Goal: Information Seeking & Learning: Learn about a topic

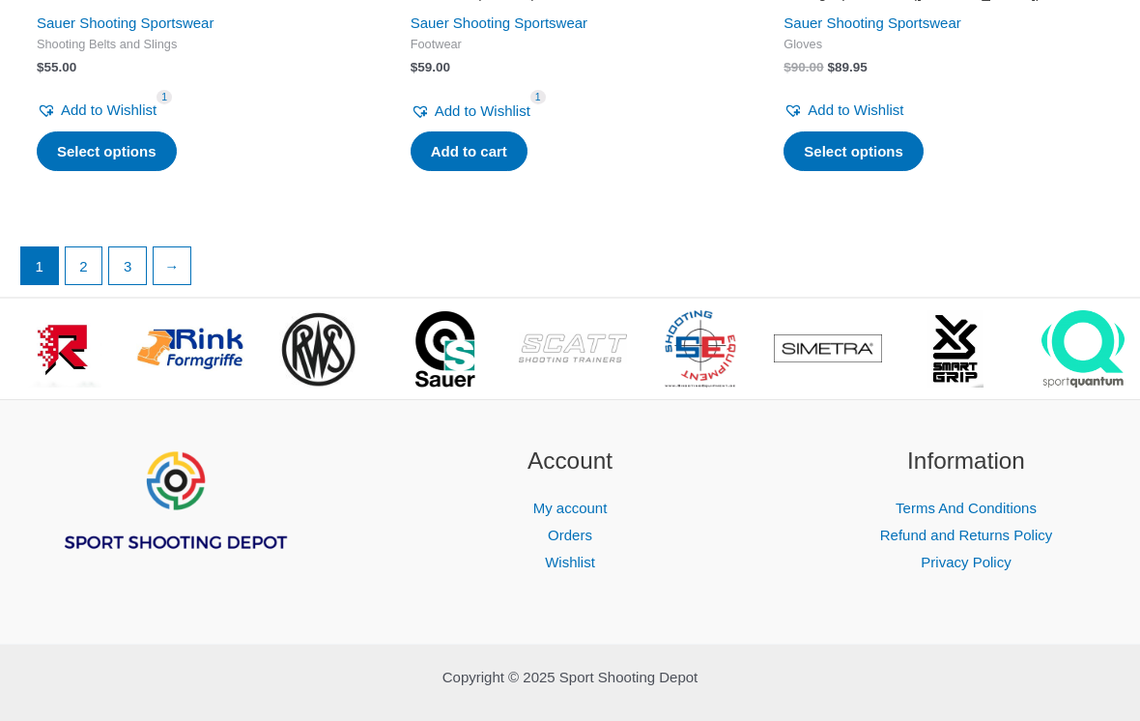
scroll to position [5018, 0]
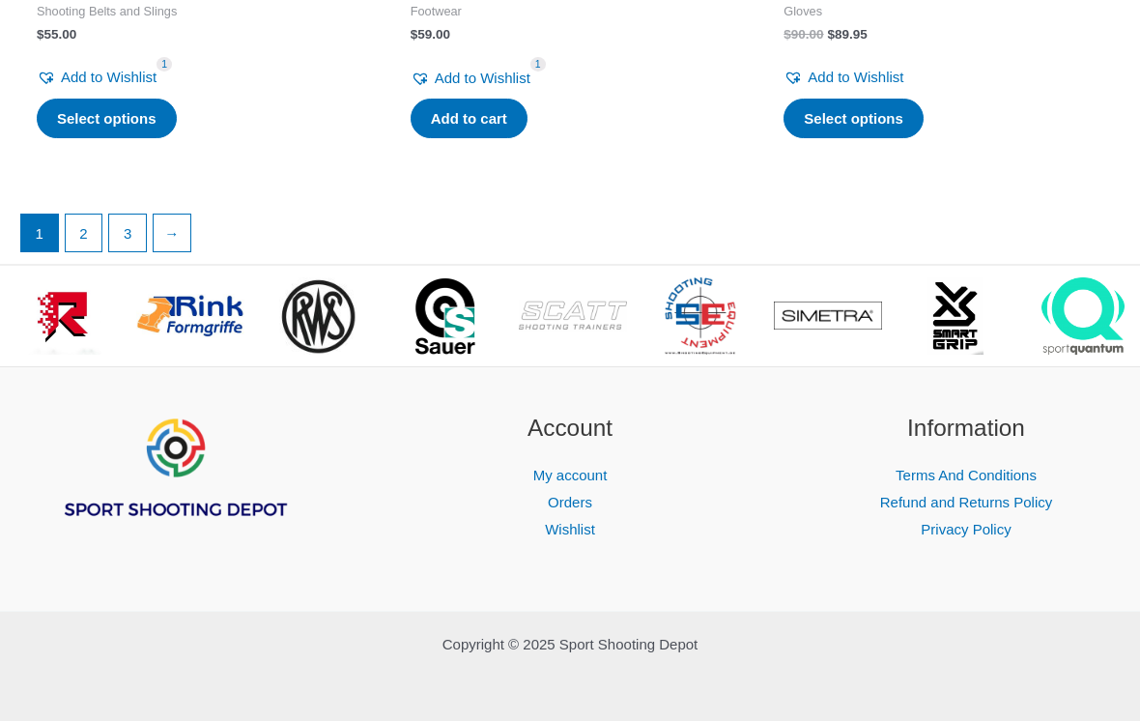
click at [91, 251] on link "2" at bounding box center [84, 233] width 37 height 37
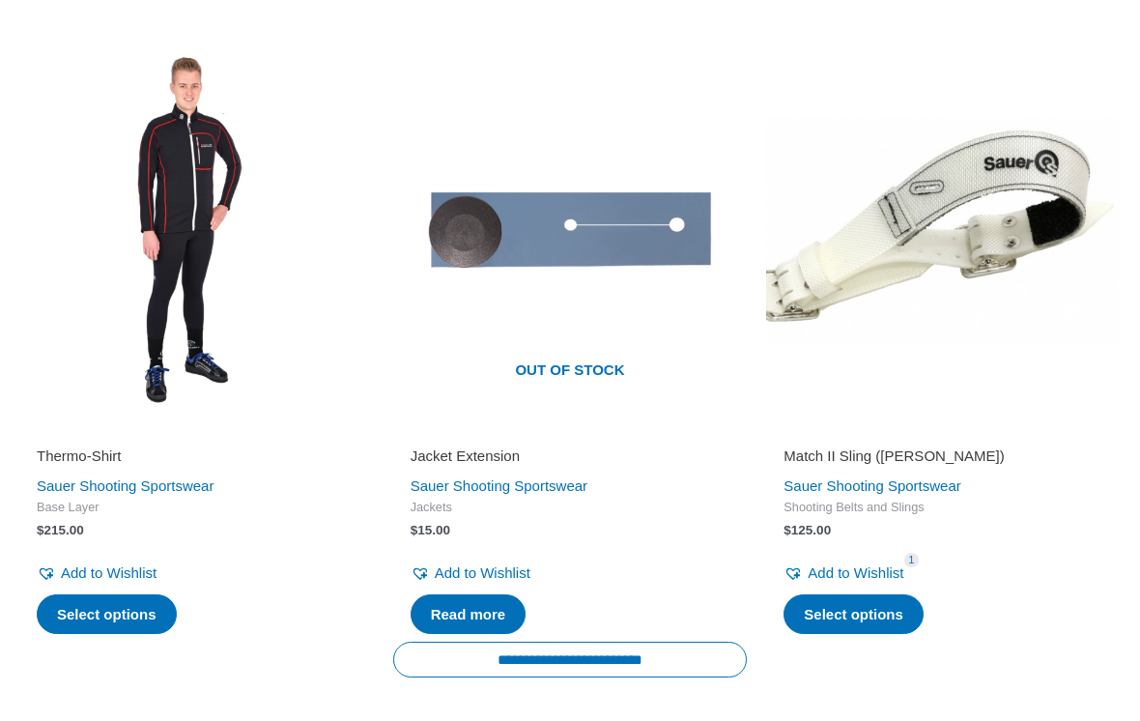
scroll to position [2321, 0]
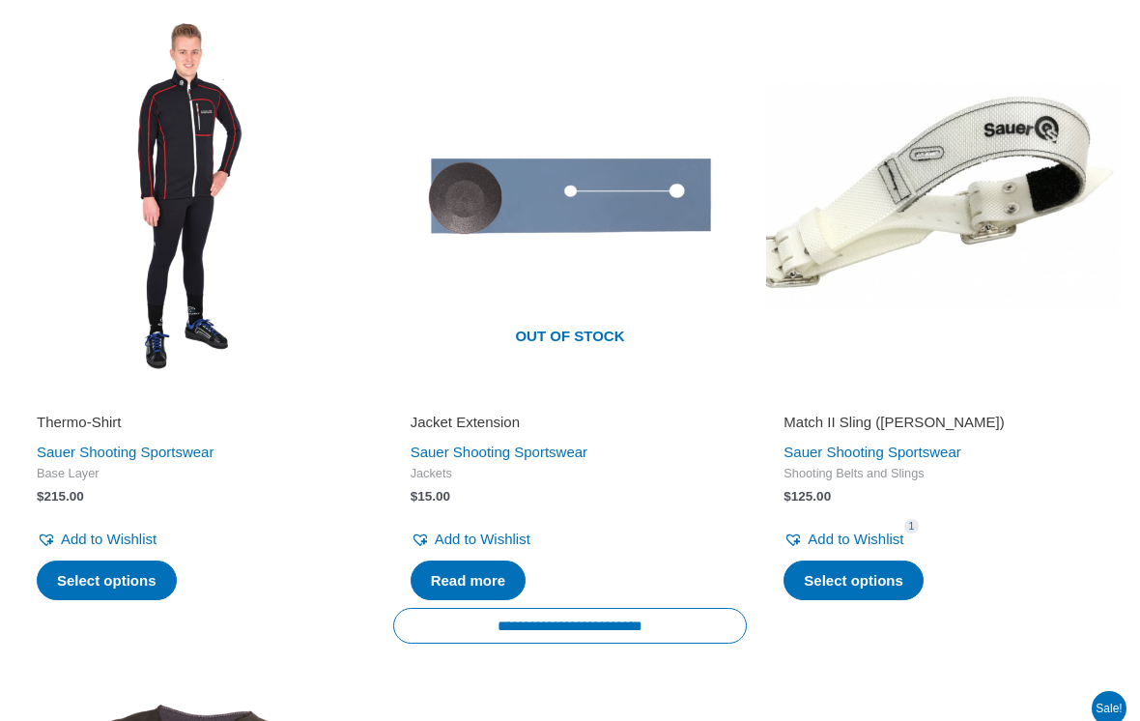
click at [1085, 467] on span "Shooting Belts and Slings" at bounding box center [944, 475] width 320 height 16
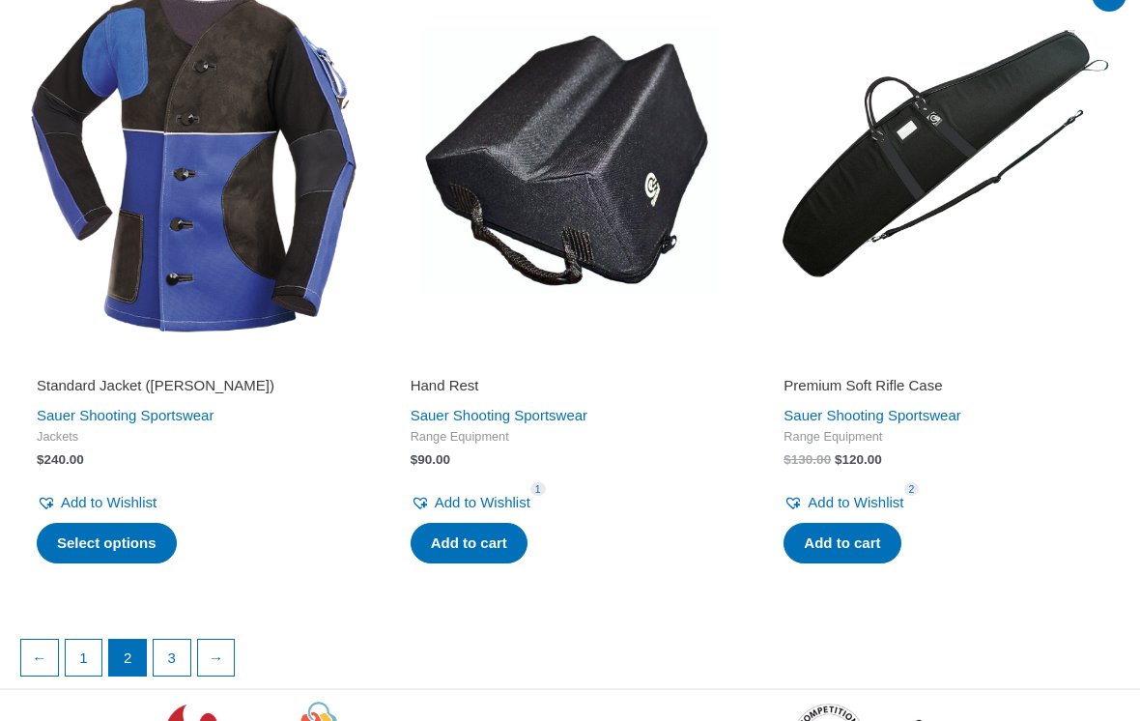
scroll to position [3066, 0]
click at [578, 194] on img at bounding box center [570, 160] width 355 height 355
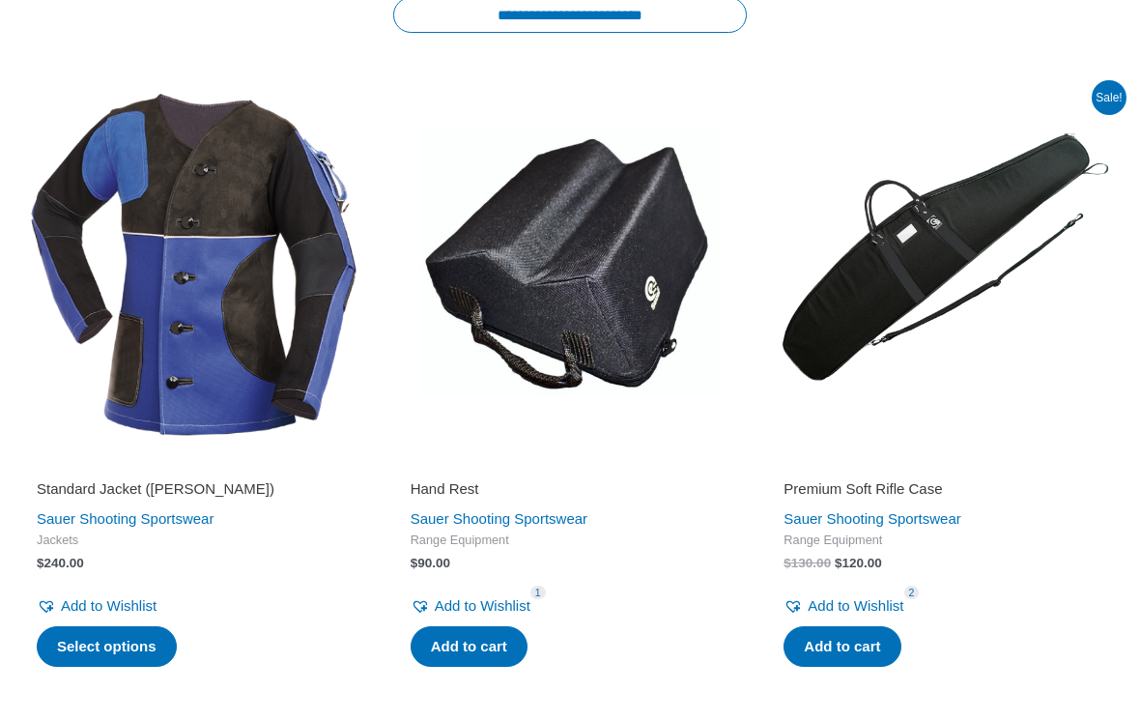
scroll to position [2958, 0]
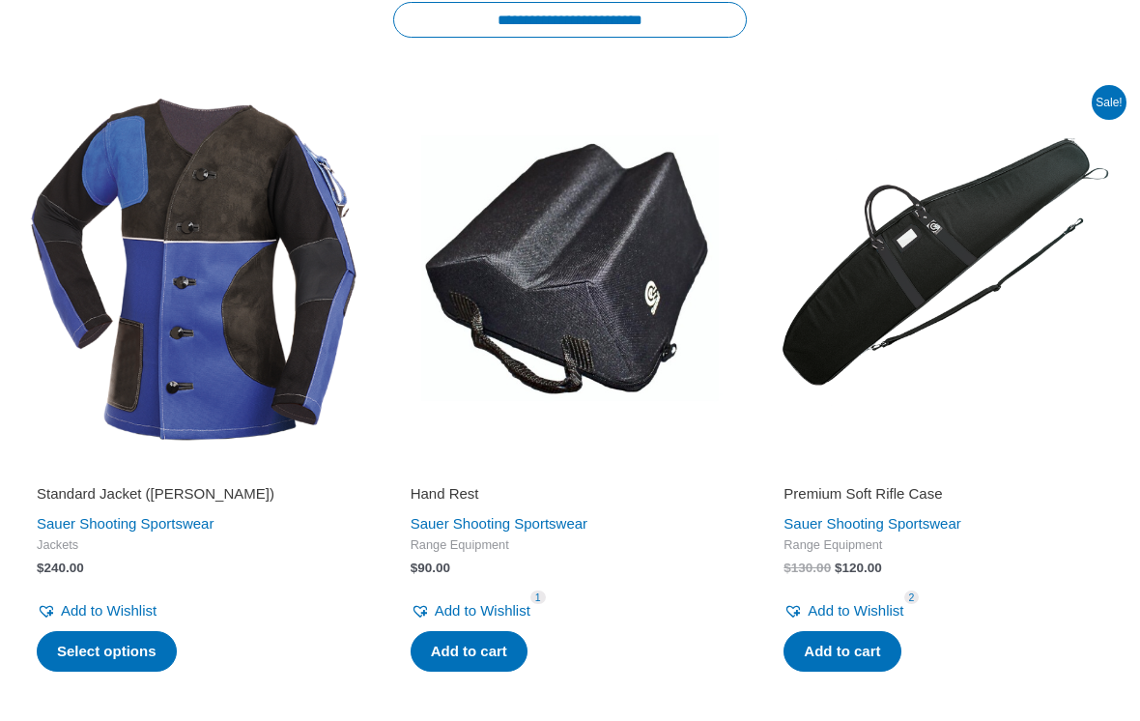
click at [172, 484] on h2 "Standard Jacket (SAUER)" at bounding box center [197, 493] width 320 height 19
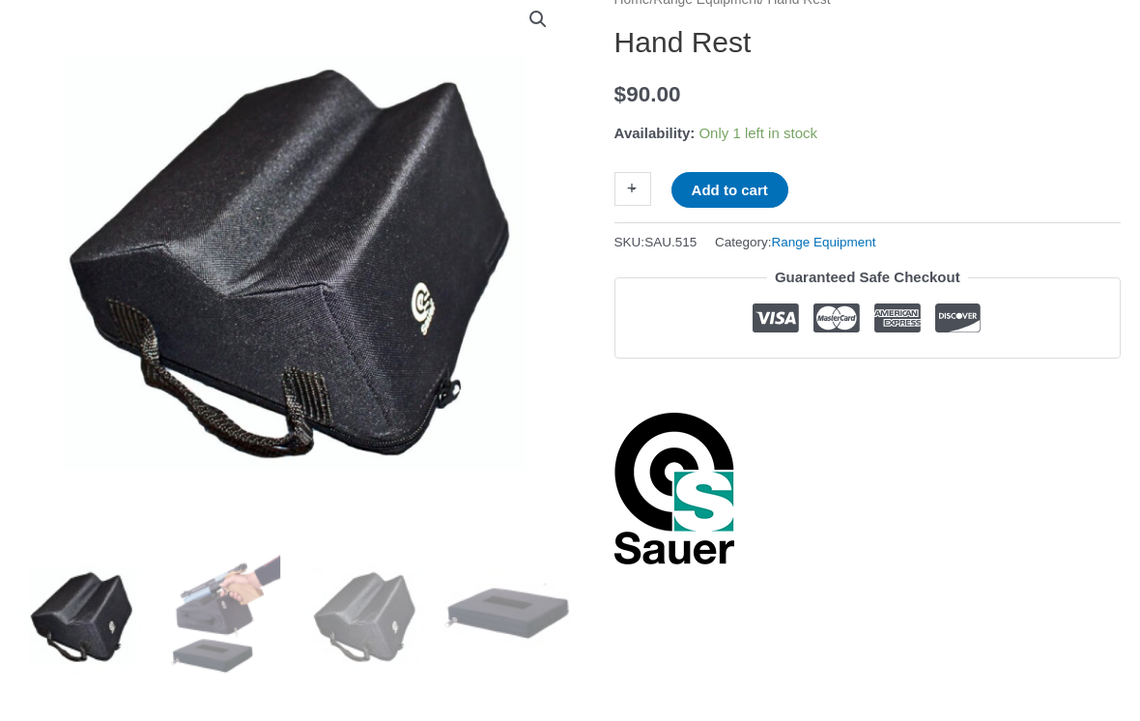
scroll to position [271, 0]
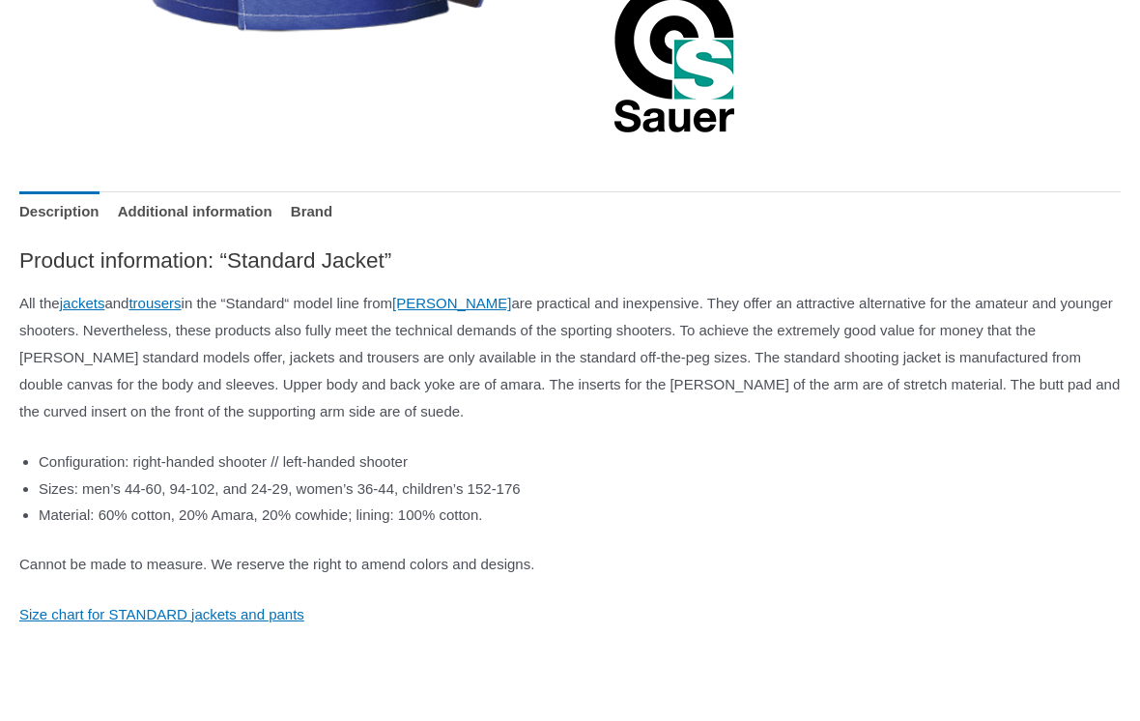
scroll to position [854, 0]
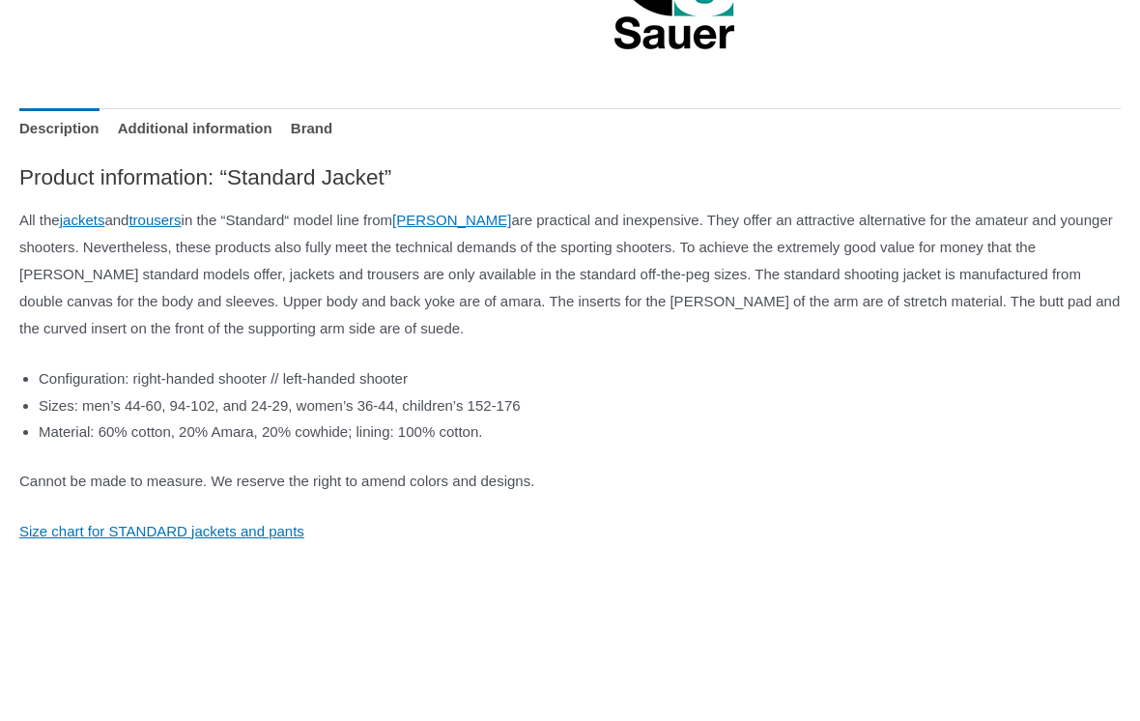
click at [279, 531] on link "Size chart for STANDARD jackets and pants" at bounding box center [161, 532] width 285 height 16
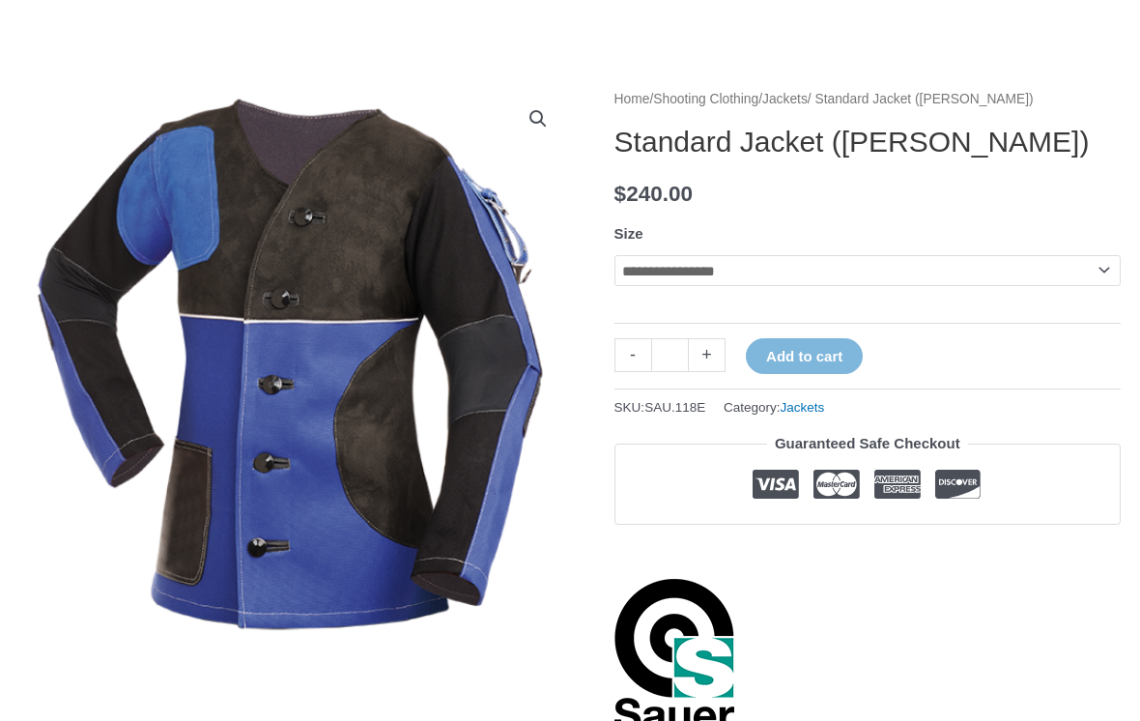
scroll to position [169, 0]
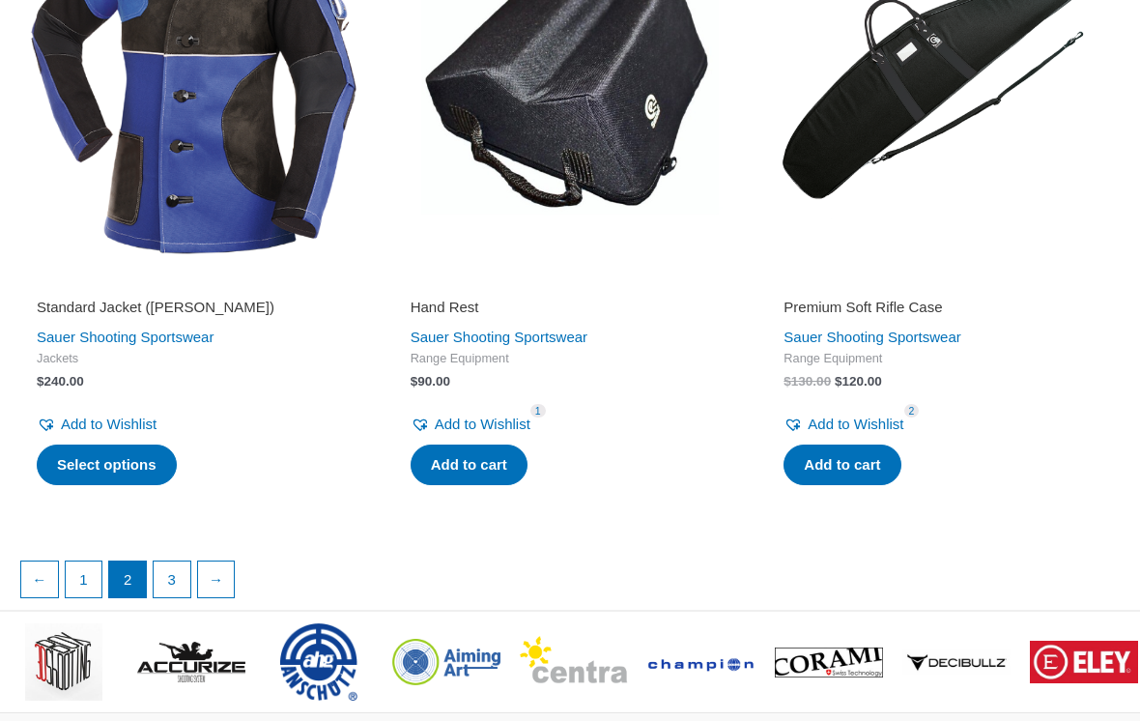
scroll to position [3119, 0]
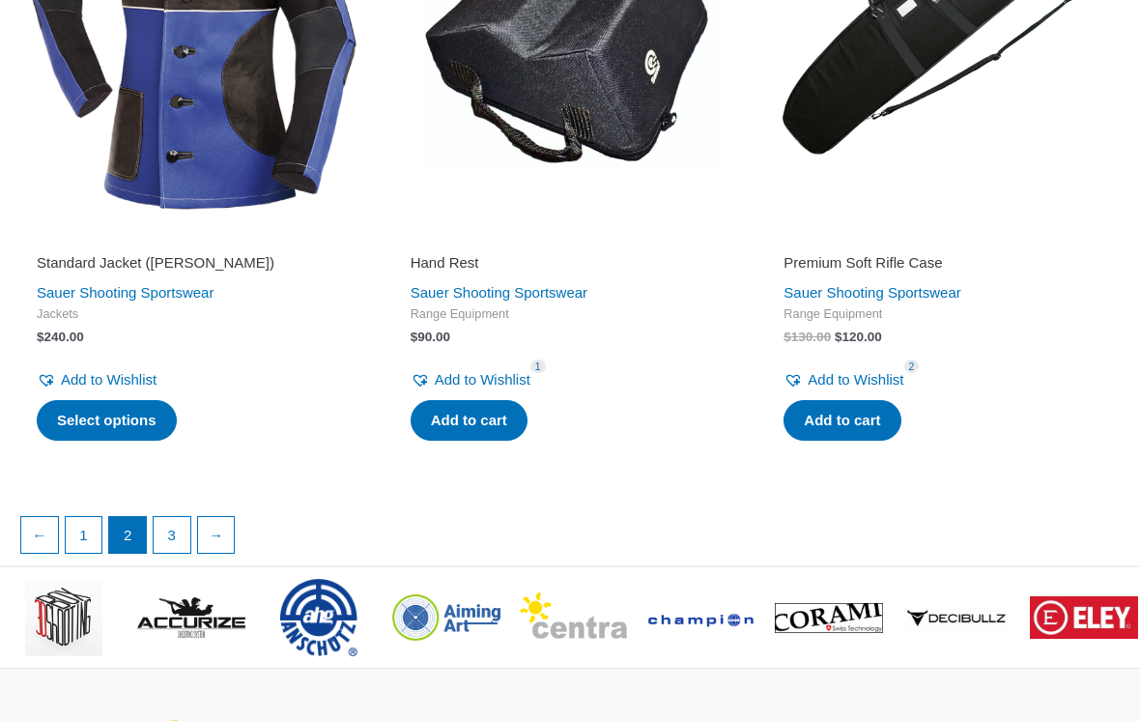
click at [179, 517] on link "3" at bounding box center [172, 535] width 37 height 37
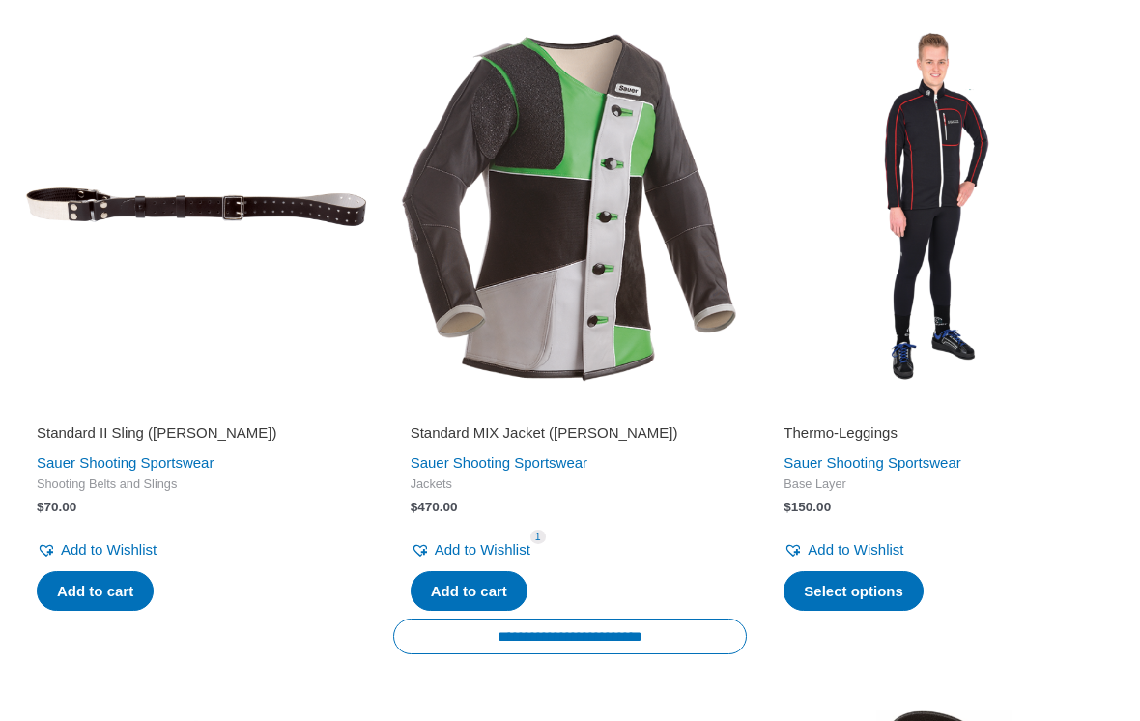
scroll to position [1065, 0]
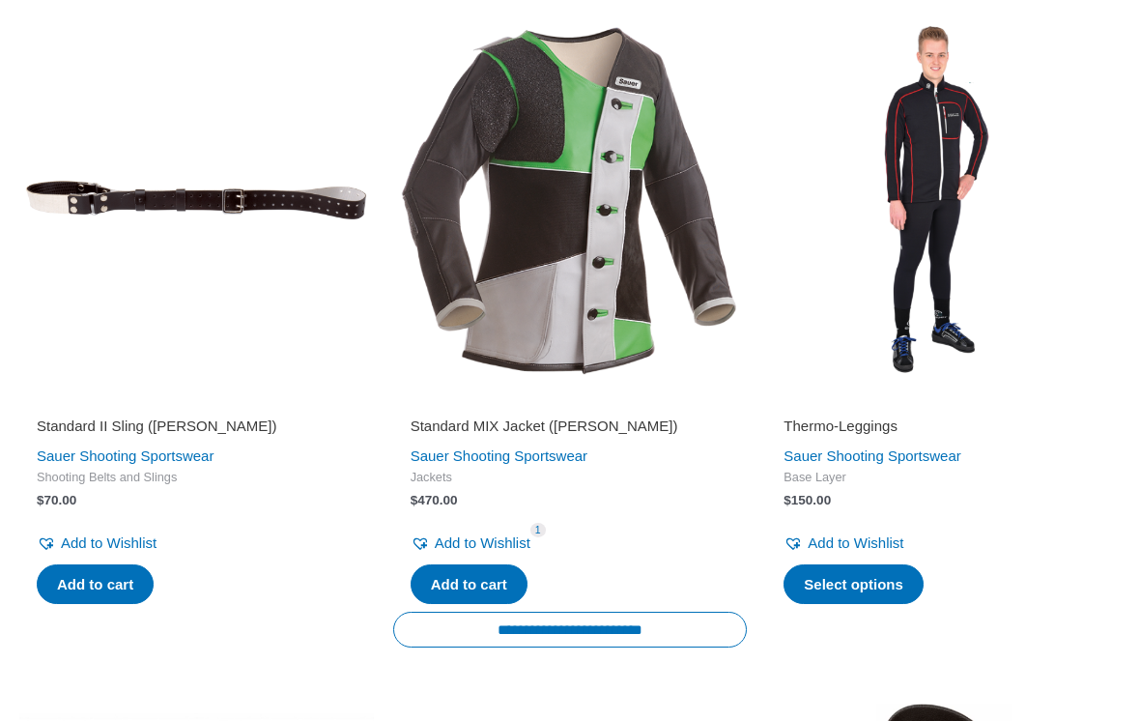
click at [1114, 444] on div "Thermo-Leggings Sauer Shooting Sportswear Base Layer $ 150.00 Add to Wishlist R…" at bounding box center [943, 500] width 355 height 221
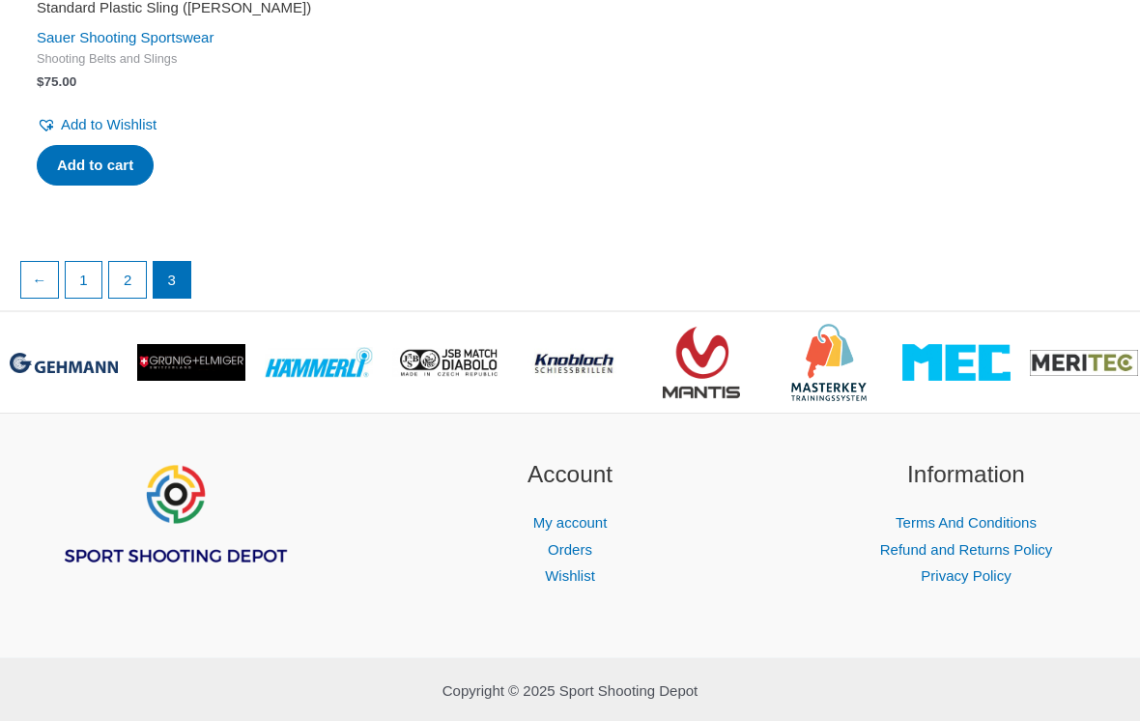
scroll to position [3449, 0]
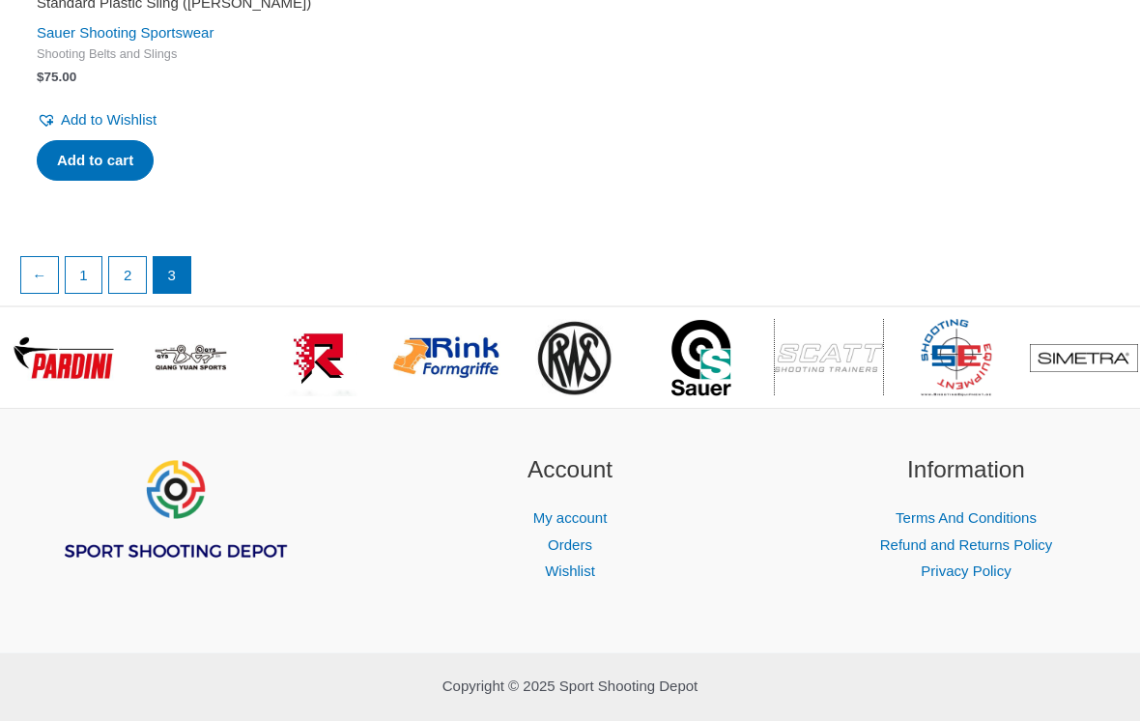
click at [842, 342] on img at bounding box center [829, 358] width 108 height 32
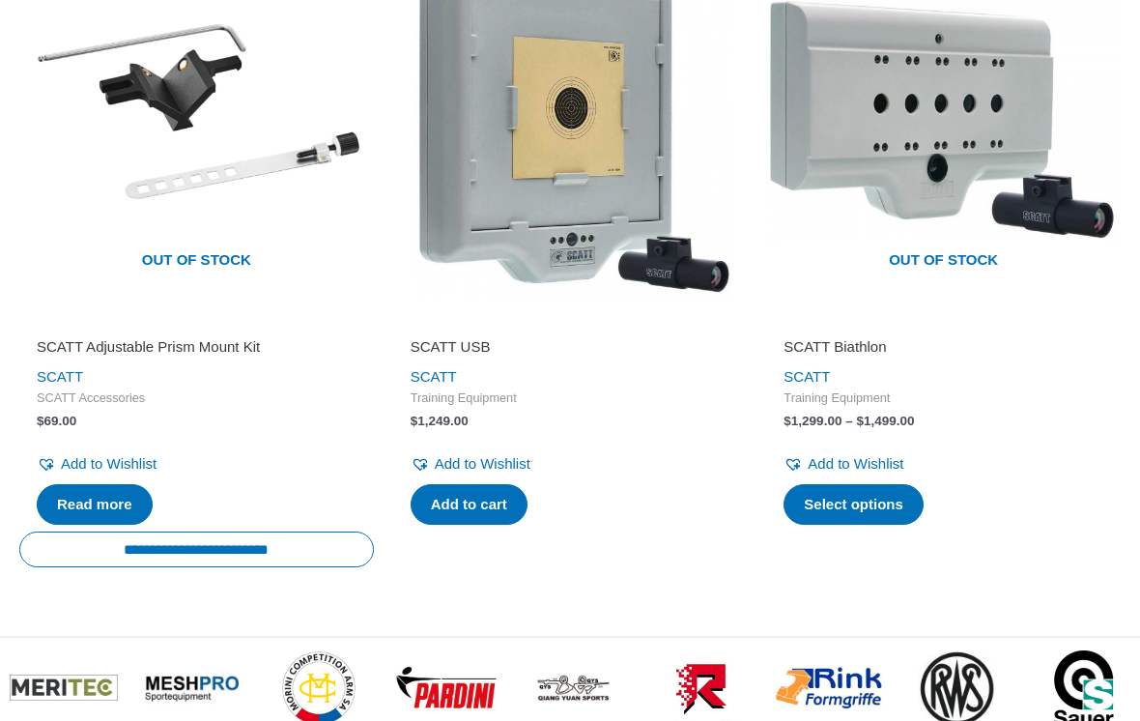
scroll to position [3155, 0]
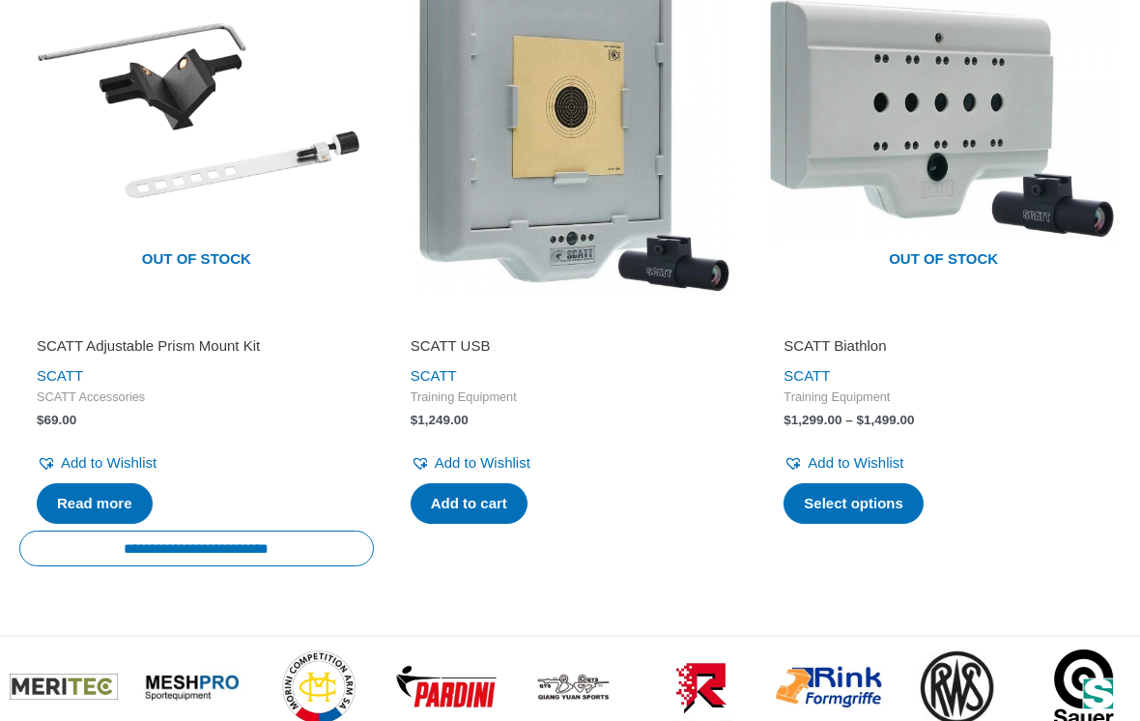
click at [1082, 476] on div "Add to Wishlist Remove from Wishlist Add to Wishlist" at bounding box center [944, 456] width 320 height 42
click at [1083, 476] on div "Add to Wishlist Remove from Wishlist Add to Wishlist" at bounding box center [944, 456] width 320 height 42
click at [1082, 561] on li "Out of stock SCATT Biathlon SCATT Training Equipment $ 1,299.00 – $ 1,499.00 Pr…" at bounding box center [943, 263] width 355 height 641
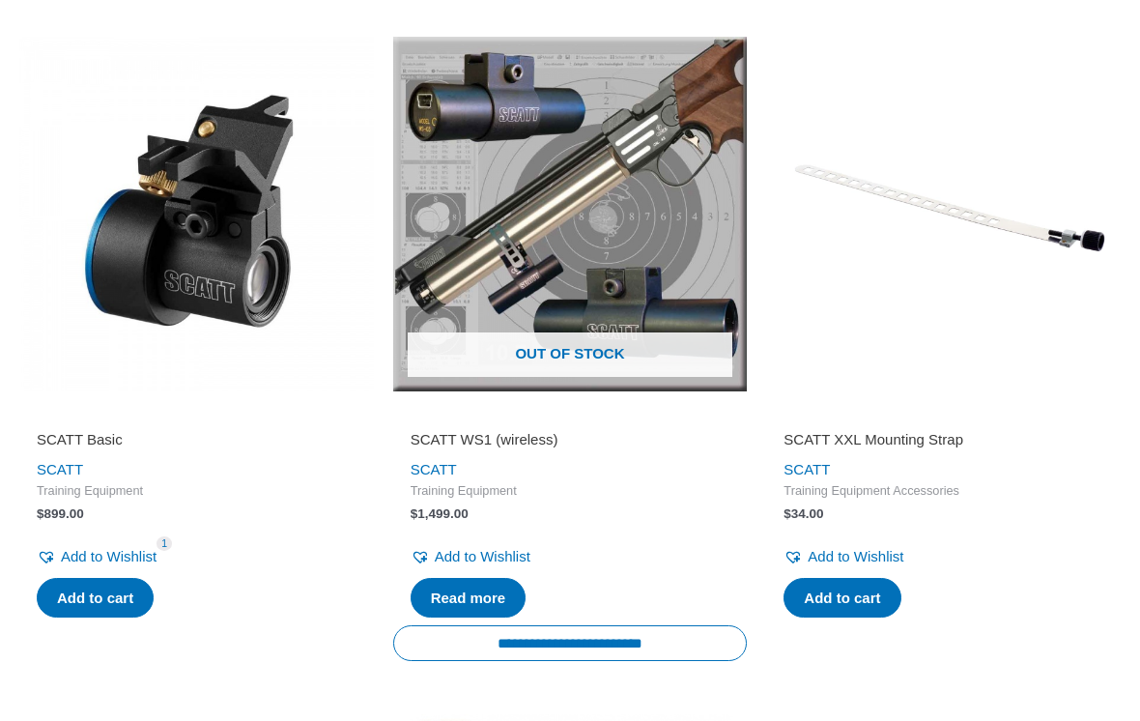
scroll to position [2376, 0]
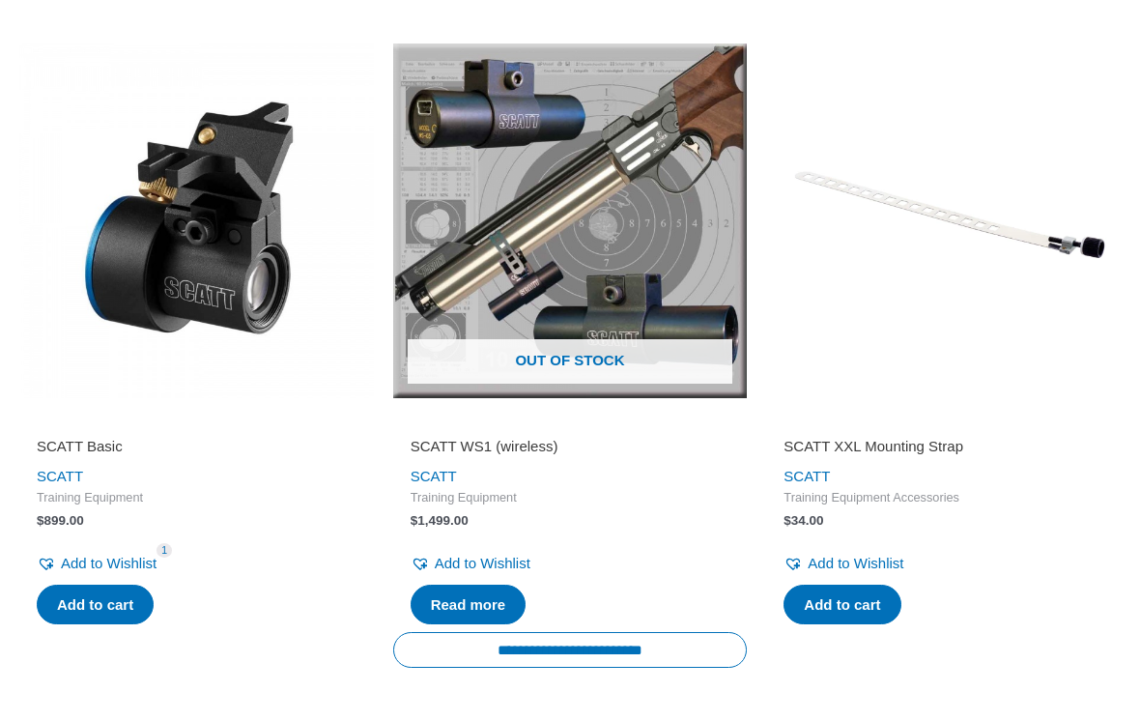
click at [666, 230] on img at bounding box center [570, 221] width 355 height 355
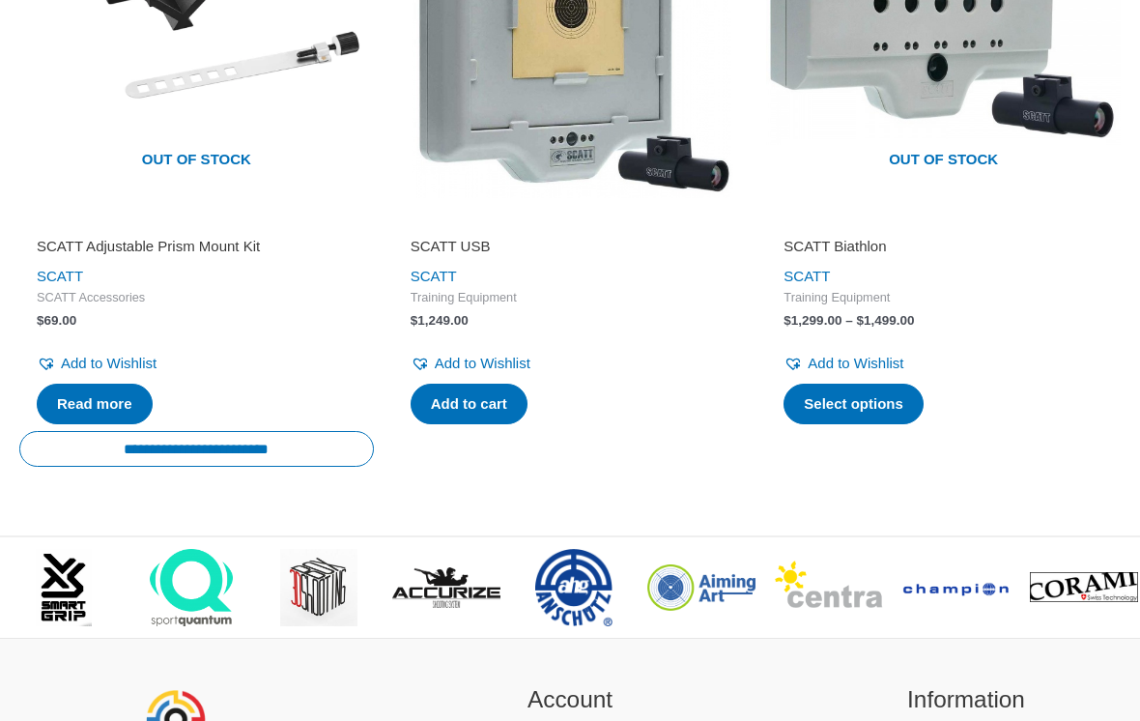
scroll to position [3247, 0]
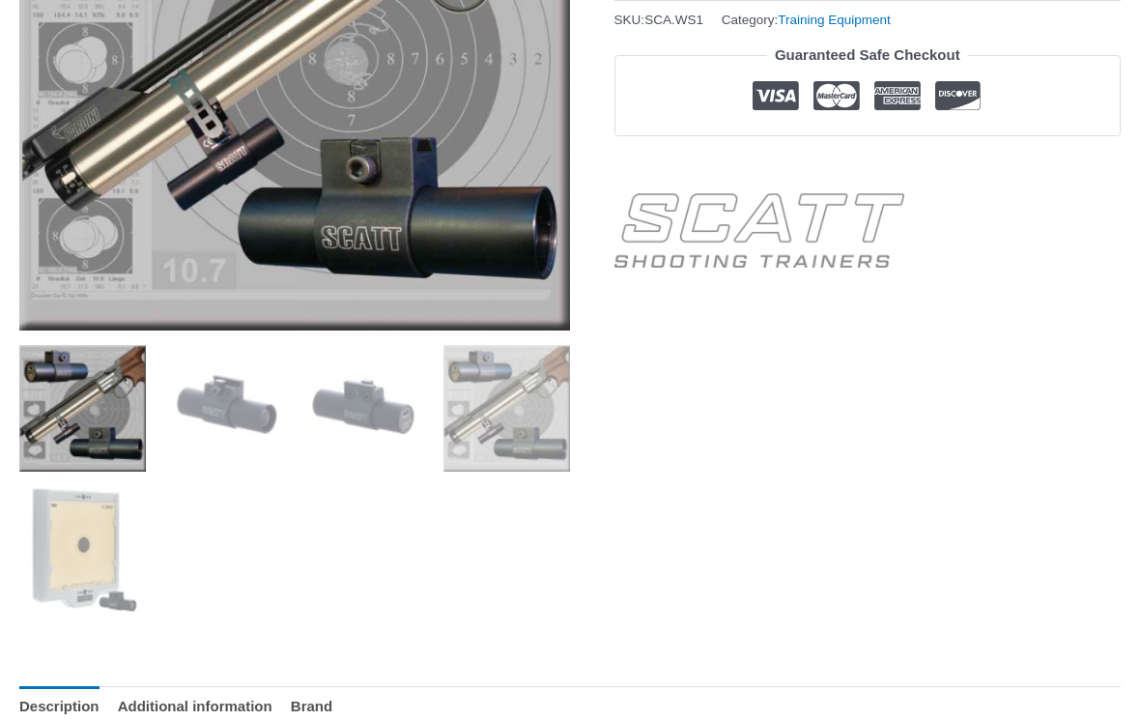
scroll to position [444, 0]
